Goal: Task Accomplishment & Management: Use online tool/utility

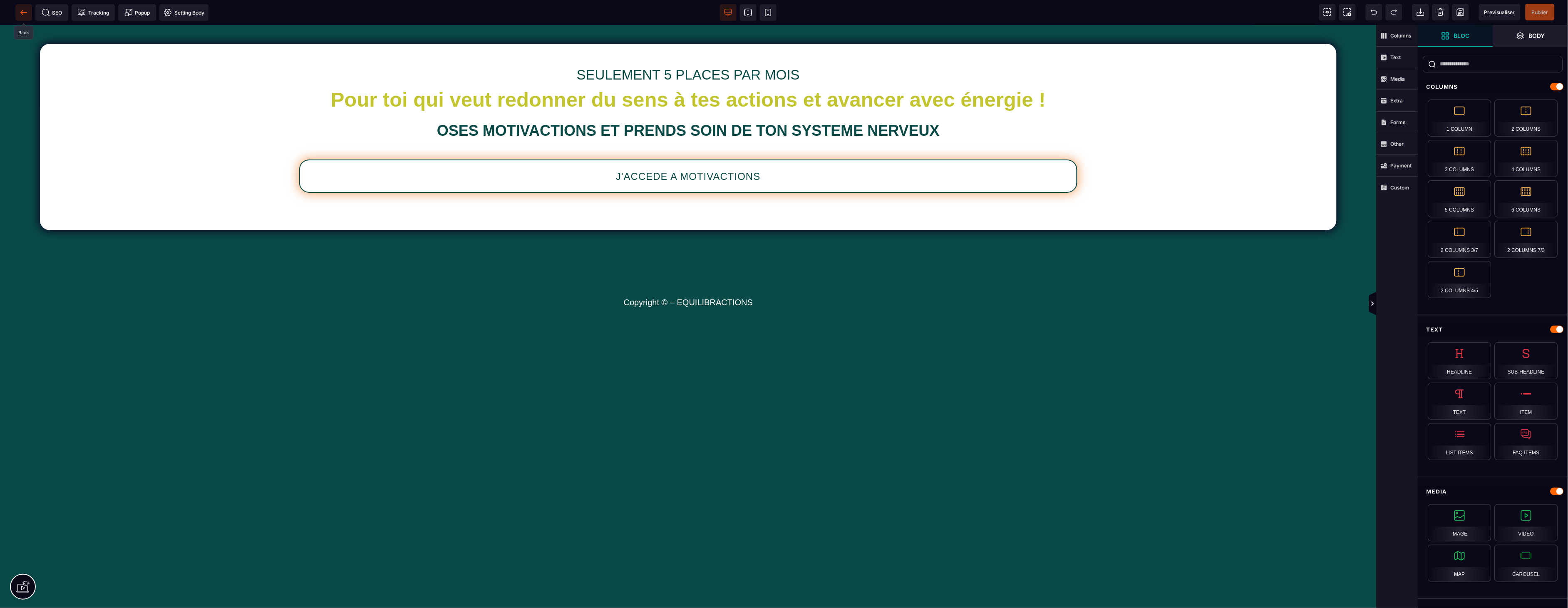
click at [23, 12] on icon at bounding box center [23, 12] width 6 height 1
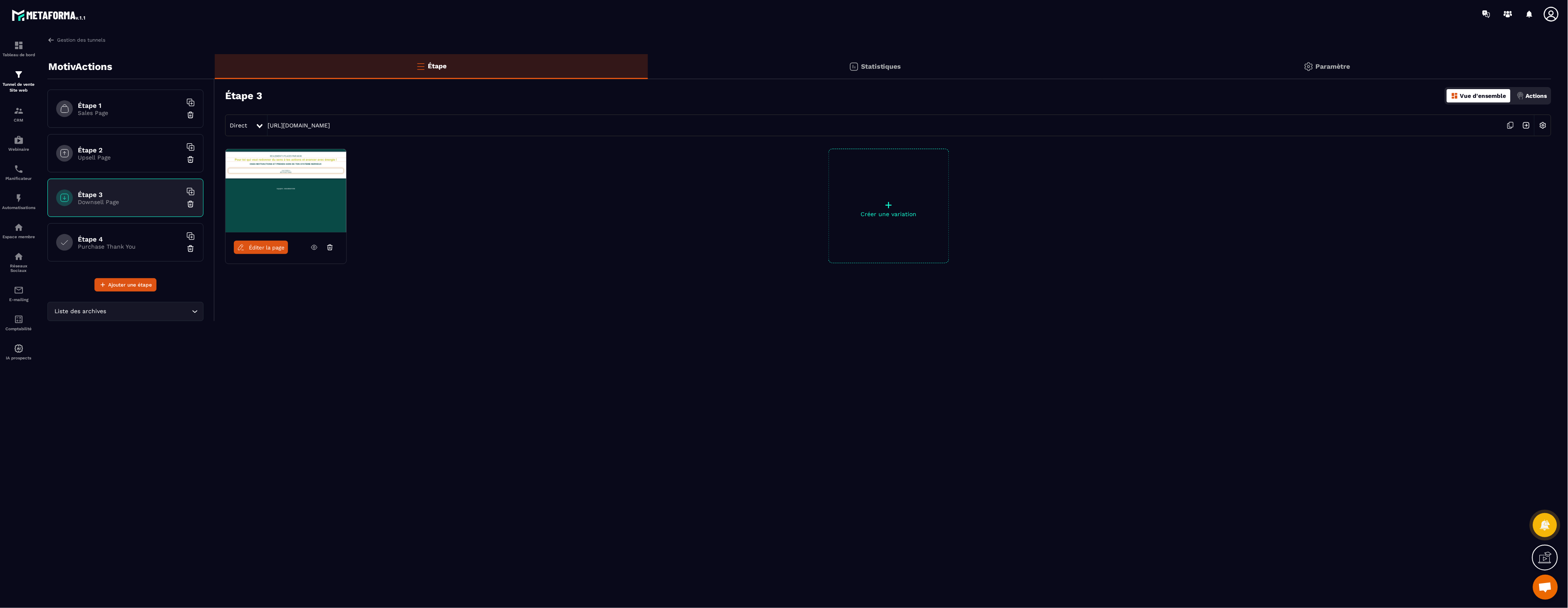
click at [1507, 128] on icon at bounding box center [1511, 125] width 16 height 16
click at [103, 149] on h6 "Étape 2" at bounding box center [130, 150] width 104 height 8
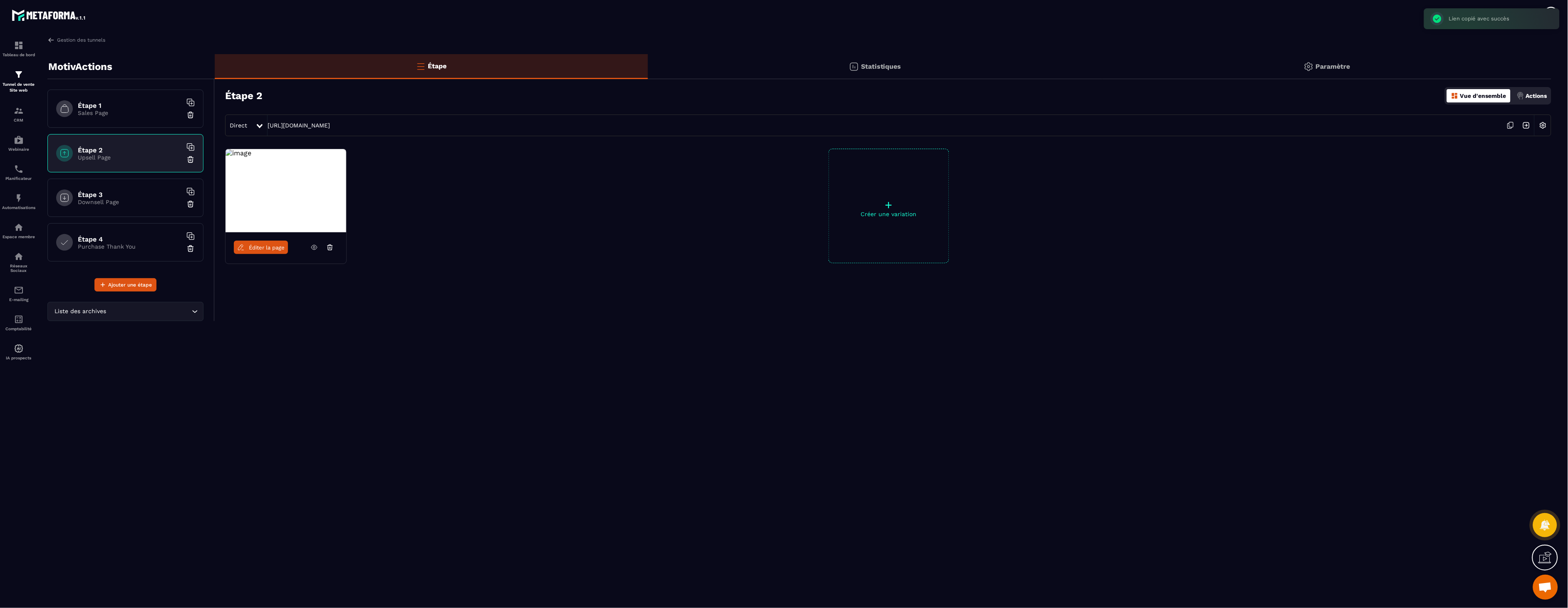
click at [271, 250] on span "Éditer la page" at bounding box center [267, 247] width 36 height 6
